Goal: Communication & Community: Ask a question

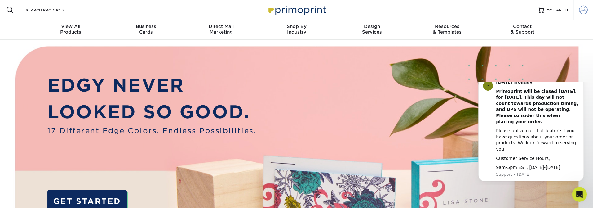
click at [585, 10] on span at bounding box center [583, 10] width 9 height 9
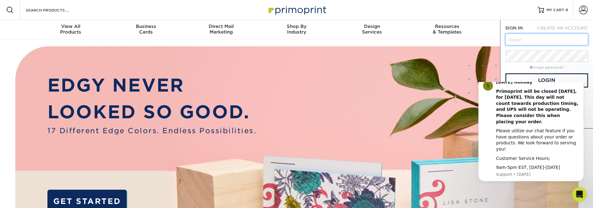
click at [541, 42] on input "text" at bounding box center [546, 39] width 83 height 12
click at [527, 42] on input "text" at bounding box center [546, 39] width 83 height 12
click at [543, 84] on html "S [DATE] Holiday Primoprint will be closed [DATE], for [DATE]. This day will no…" at bounding box center [531, 133] width 124 height 103
click at [528, 39] on input "text" at bounding box center [546, 39] width 83 height 12
type input "[EMAIL_ADDRESS][DOMAIN_NAME]"
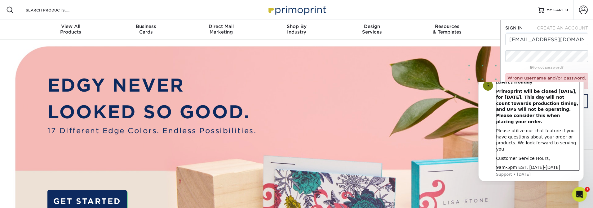
click at [528, 84] on b "[DATE] Holiday" at bounding box center [514, 81] width 36 height 5
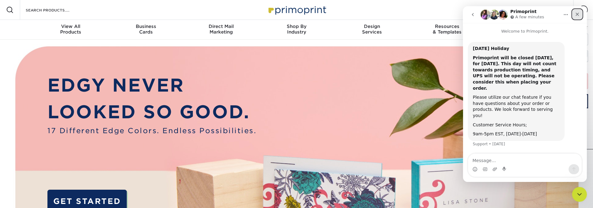
click at [578, 12] on icon "Close" at bounding box center [577, 14] width 5 height 5
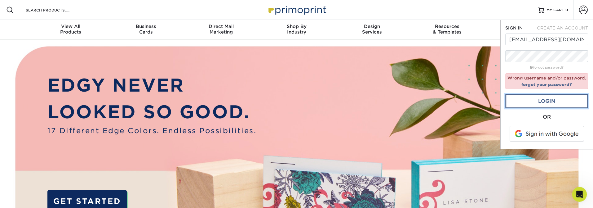
click at [550, 97] on link "Login" at bounding box center [546, 101] width 83 height 14
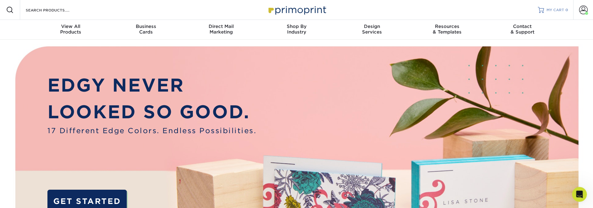
click at [551, 11] on span "MY CART" at bounding box center [556, 9] width 18 height 5
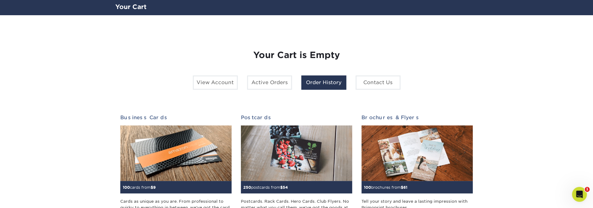
click at [313, 81] on link "Order History" at bounding box center [323, 82] width 45 height 14
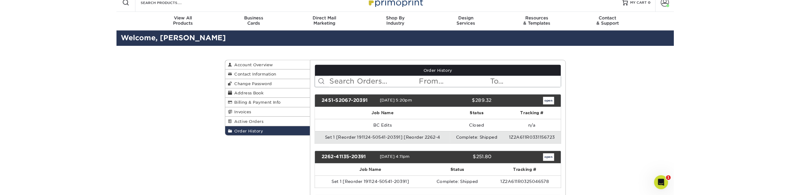
scroll to position [41, 0]
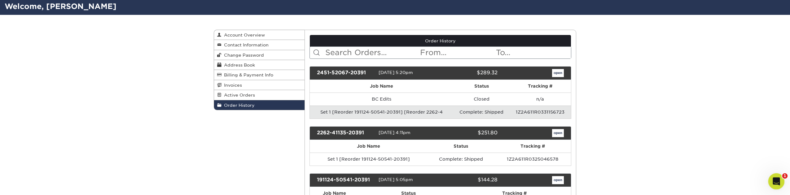
click at [593, 179] on icon "Open Intercom Messenger" at bounding box center [776, 181] width 10 height 10
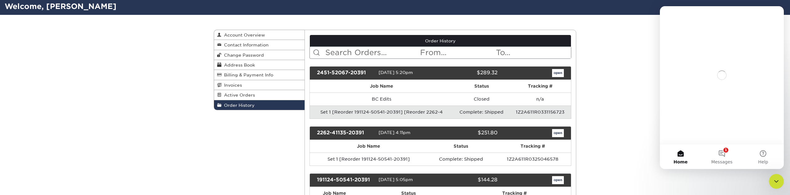
scroll to position [0, 0]
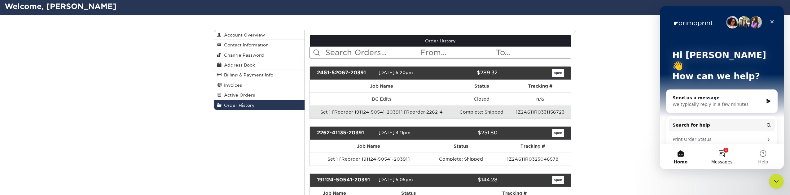
click at [593, 152] on button "1 Messages" at bounding box center [722, 156] width 41 height 25
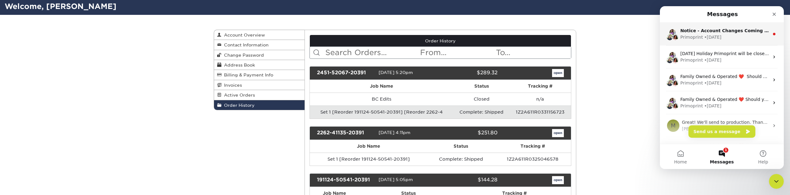
click at [593, 36] on div "• [DATE]" at bounding box center [713, 37] width 17 height 7
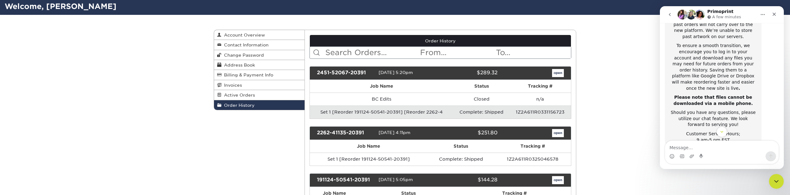
scroll to position [153, 0]
click at [593, 146] on textarea "Message…" at bounding box center [722, 146] width 113 height 11
type textarea "Hello"
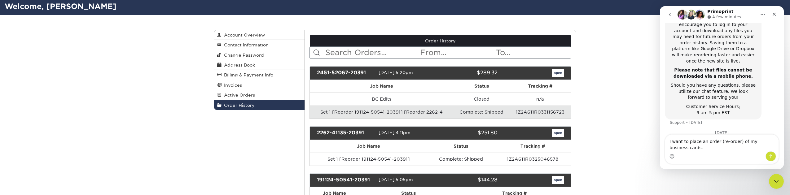
scroll to position [186, 0]
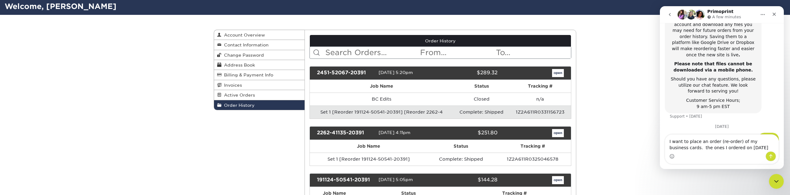
type textarea "I want to place an order (re-order) of my business cards. the ones I ordered on…"
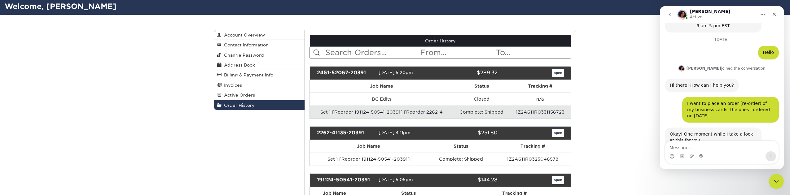
scroll to position [268, 0]
drag, startPoint x: 367, startPoint y: 72, endPoint x: 319, endPoint y: 72, distance: 47.7
click at [318, 73] on div "2451-52067-20391" at bounding box center [345, 73] width 66 height 8
copy div "2451-52067-20391"
click at [593, 147] on textarea "Message…" at bounding box center [722, 146] width 113 height 11
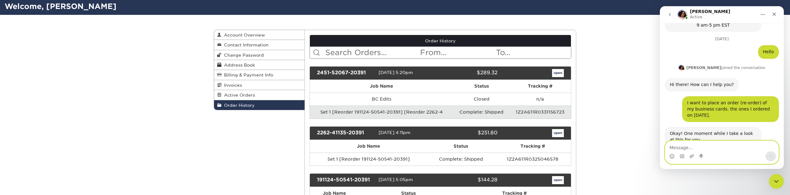
paste textarea "2451-52067-20391"
type textarea "2451-52067-20391"
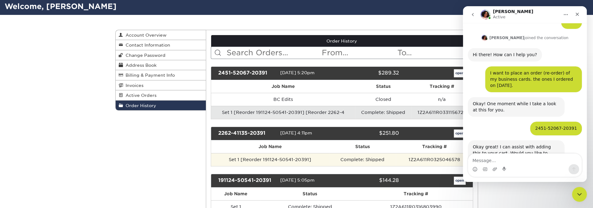
scroll to position [305, 0]
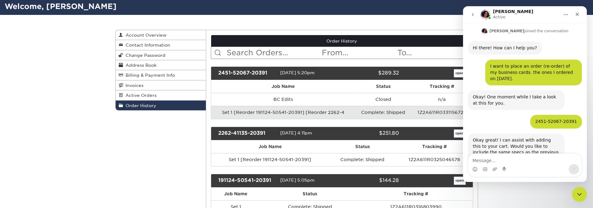
drag, startPoint x: 54, startPoint y: 126, endPoint x: 83, endPoint y: 131, distance: 28.9
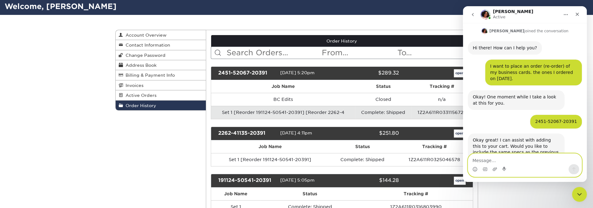
click at [510, 164] on textarea "Message…" at bounding box center [524, 158] width 113 height 11
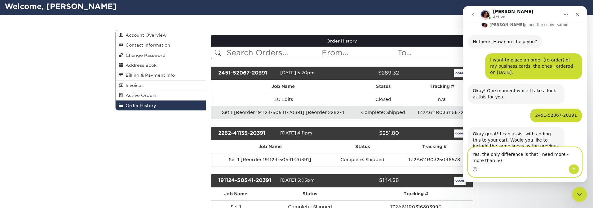
type textarea "Yes, the only difference is that i need more - more than 500"
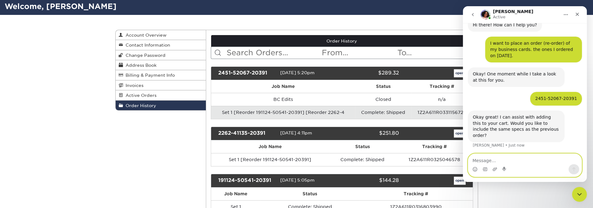
scroll to position [329, 0]
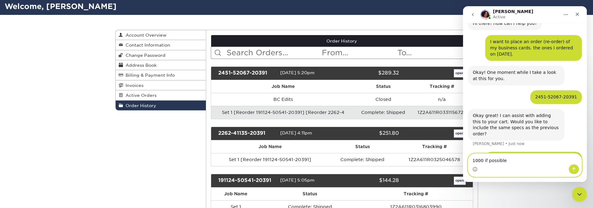
type textarea "1000 if possible"
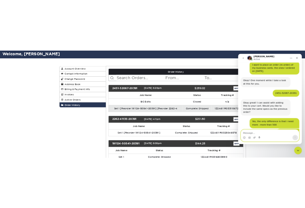
scroll to position [368, 0]
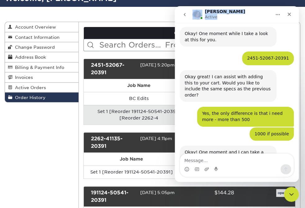
drag, startPoint x: 229, startPoint y: 15, endPoint x: 272, endPoint y: 19, distance: 43.3
click at [175, 13] on html "[PERSON_NAME] Active Welcome to Primoprint. Notice - Account Changes Coming Soo…" at bounding box center [237, 93] width 124 height 175
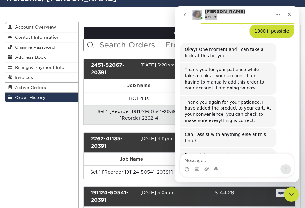
scroll to position [476, 0]
